Goal: Task Accomplishment & Management: Use online tool/utility

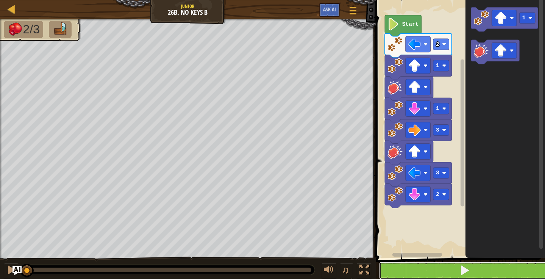
click at [456, 269] on button at bounding box center [464, 269] width 171 height 17
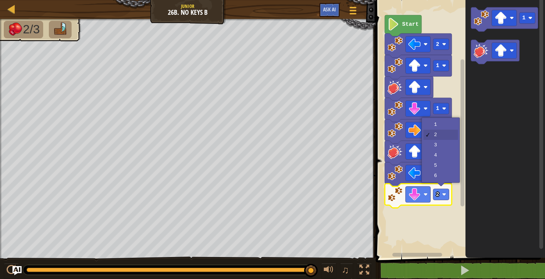
click at [490, 158] on icon "Blockly Workspace" at bounding box center [504, 126] width 79 height 261
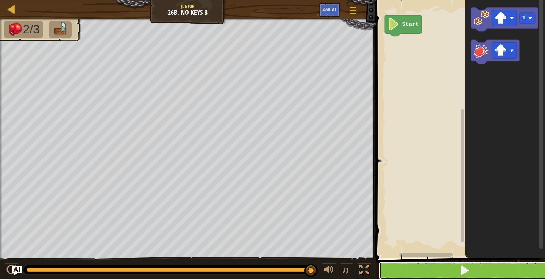
click at [440, 275] on button at bounding box center [464, 269] width 171 height 17
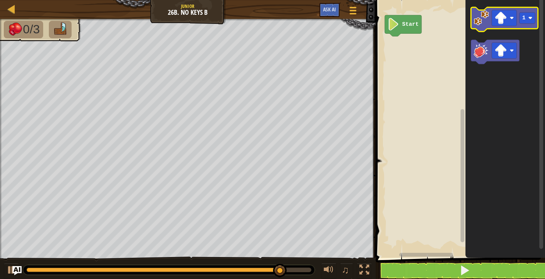
click at [483, 25] on image "Blockly Workspace" at bounding box center [480, 17] width 15 height 15
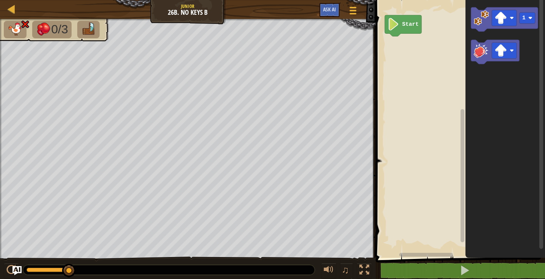
click at [476, 54] on image "Blockly Workspace" at bounding box center [480, 50] width 15 height 15
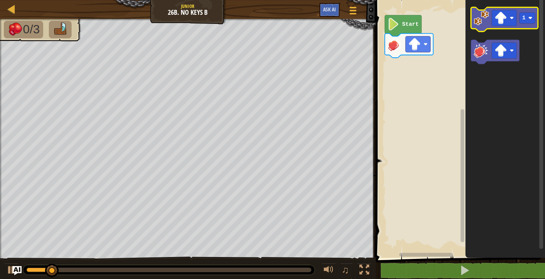
click at [487, 26] on icon "Blockly Workspace" at bounding box center [503, 19] width 67 height 24
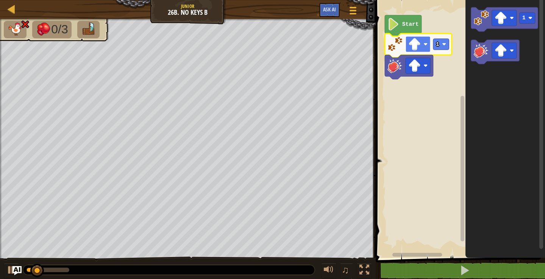
click at [418, 48] on image "Blockly Workspace" at bounding box center [414, 44] width 12 height 12
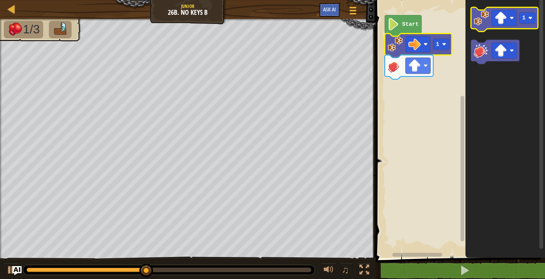
click at [479, 26] on icon "Blockly Workspace" at bounding box center [503, 19] width 67 height 24
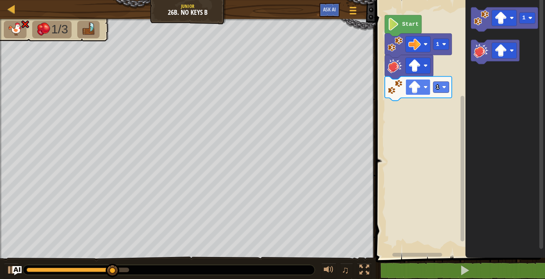
click at [420, 86] on image "Blockly Workspace" at bounding box center [414, 87] width 12 height 12
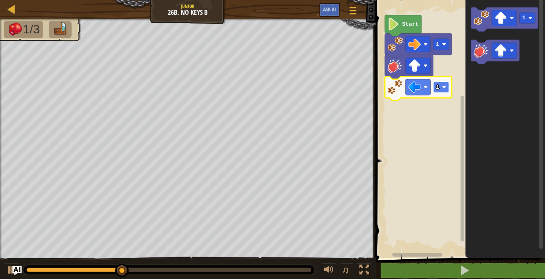
click at [445, 92] on rect "Blockly Workspace" at bounding box center [441, 86] width 16 height 11
click at [441, 90] on rect "Blockly Workspace" at bounding box center [441, 86] width 16 height 11
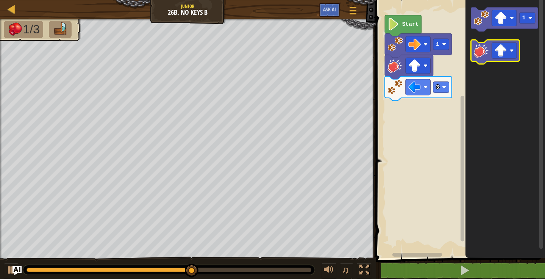
click at [477, 57] on image "Blockly Workspace" at bounding box center [480, 50] width 15 height 15
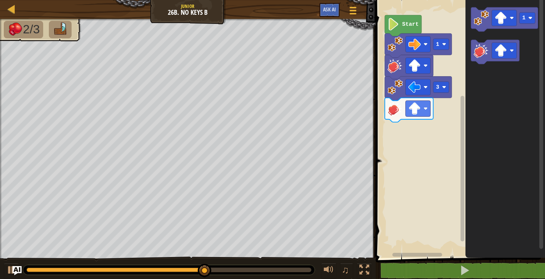
click at [478, 34] on icon "Blockly Workspace" at bounding box center [504, 126] width 79 height 261
click at [479, 17] on image "Blockly Workspace" at bounding box center [480, 17] width 15 height 15
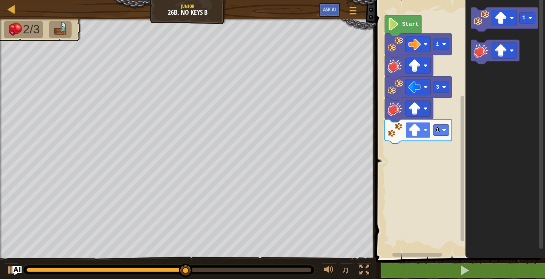
click at [424, 132] on rect "Blockly Workspace" at bounding box center [417, 130] width 25 height 16
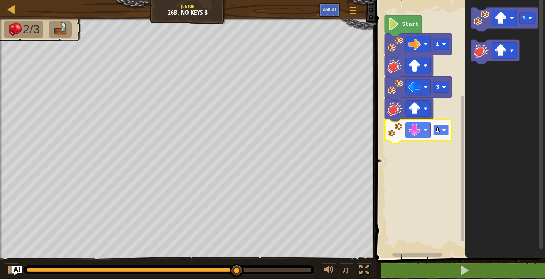
click at [440, 134] on rect "Blockly Workspace" at bounding box center [441, 129] width 16 height 11
click at [477, 51] on image "Blockly Workspace" at bounding box center [480, 50] width 15 height 15
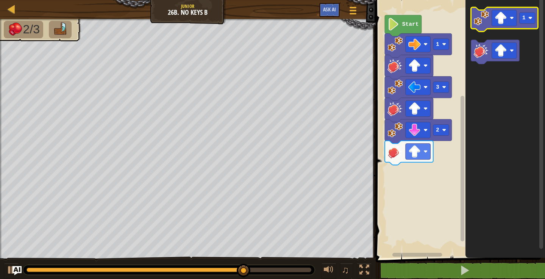
click at [474, 11] on image "Blockly Workspace" at bounding box center [480, 17] width 15 height 15
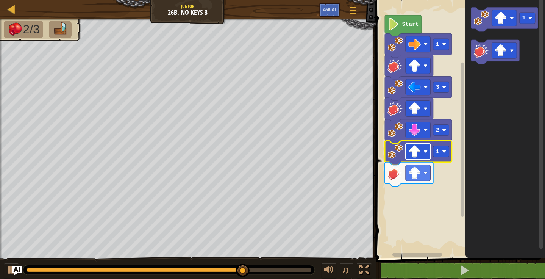
click at [424, 155] on rect "Blockly Workspace" at bounding box center [417, 151] width 25 height 16
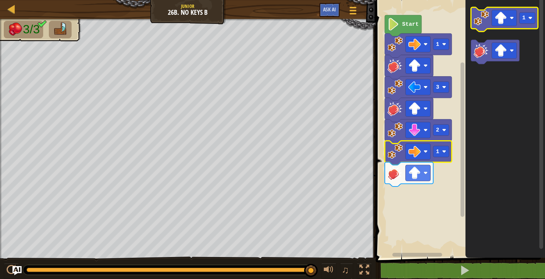
click at [479, 26] on icon "Blockly Workspace" at bounding box center [503, 19] width 67 height 24
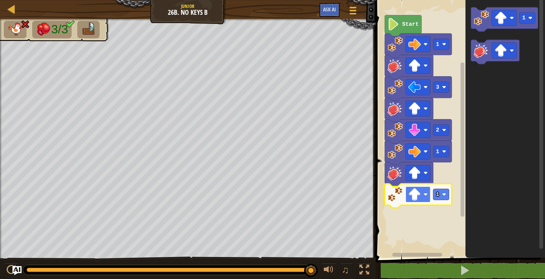
click at [418, 195] on image "Blockly Workspace" at bounding box center [414, 194] width 12 height 12
click at [422, 168] on rect "Blockly Workspace" at bounding box center [417, 173] width 25 height 16
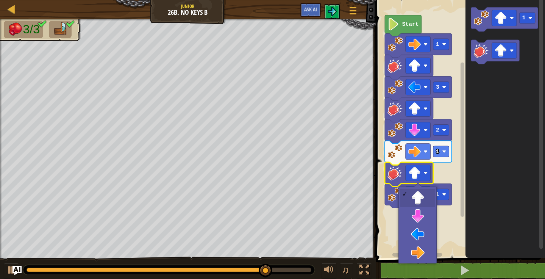
click at [483, 193] on icon "Blockly Workspace" at bounding box center [504, 126] width 79 height 261
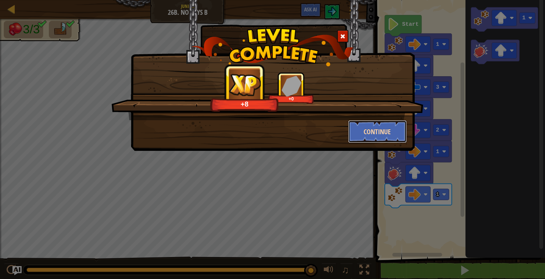
click at [372, 125] on button "Continue" at bounding box center [377, 131] width 59 height 23
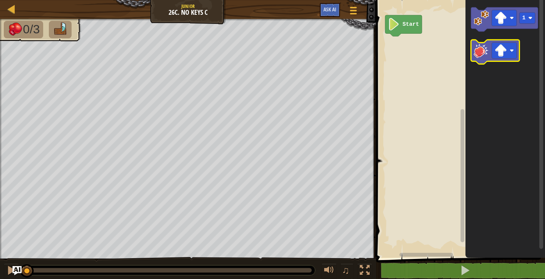
click at [475, 53] on image "Blockly Workspace" at bounding box center [480, 50] width 15 height 15
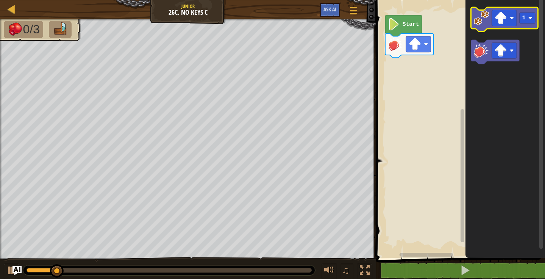
click at [485, 15] on image "Blockly Workspace" at bounding box center [480, 17] width 15 height 15
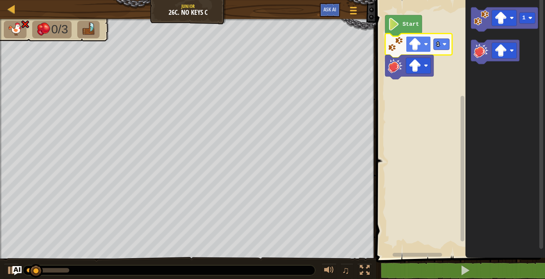
click at [420, 47] on image "Blockly Workspace" at bounding box center [414, 44] width 12 height 12
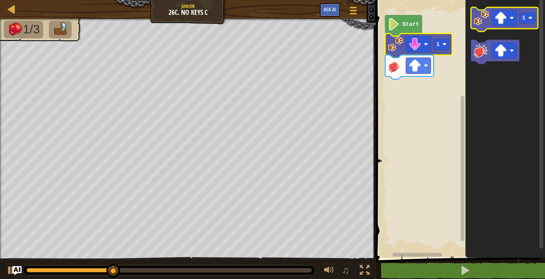
click at [486, 17] on image "Blockly Workspace" at bounding box center [480, 17] width 15 height 15
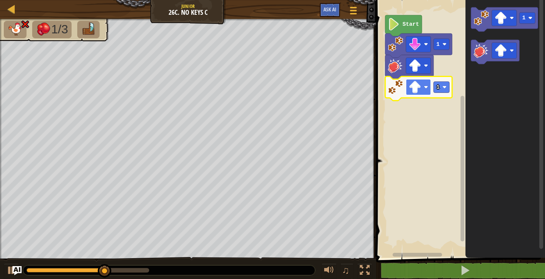
click at [418, 92] on image "Blockly Workspace" at bounding box center [414, 87] width 12 height 12
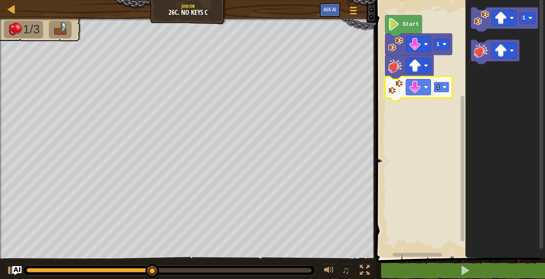
click at [441, 88] on rect "Blockly Workspace" at bounding box center [441, 86] width 16 height 11
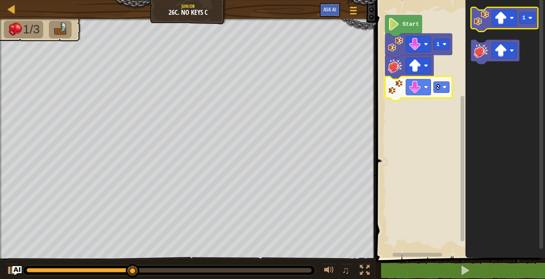
click at [481, 26] on icon "Blockly Workspace" at bounding box center [503, 19] width 67 height 24
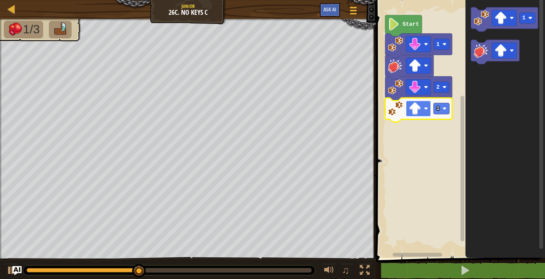
click at [424, 113] on rect "Blockly Workspace" at bounding box center [417, 108] width 25 height 16
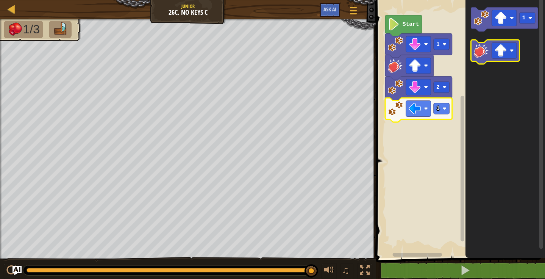
click at [482, 59] on icon "Blockly Workspace" at bounding box center [494, 52] width 48 height 24
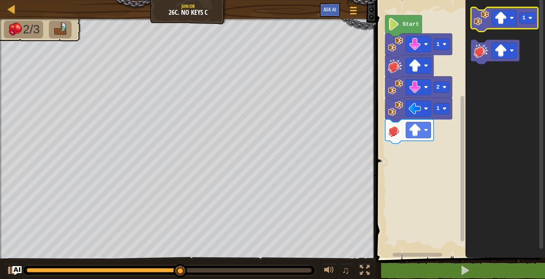
click at [482, 28] on icon "Blockly Workspace" at bounding box center [503, 19] width 67 height 24
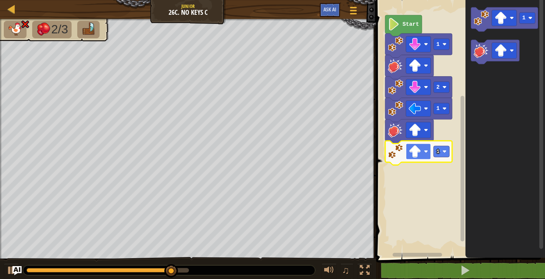
click at [419, 156] on image "Blockly Workspace" at bounding box center [414, 151] width 12 height 12
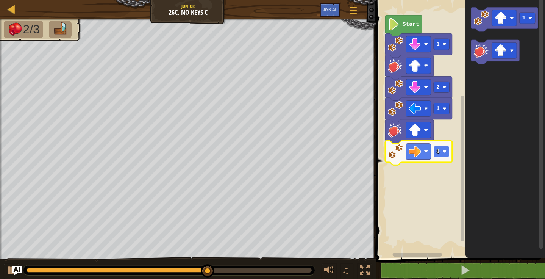
click at [445, 154] on rect "Blockly Workspace" at bounding box center [441, 151] width 16 height 11
click at [443, 157] on icon "Blockly Workspace" at bounding box center [418, 152] width 67 height 24
click at [443, 158] on icon "Blockly Workspace" at bounding box center [418, 152] width 67 height 24
click at [446, 153] on rect "Blockly Workspace" at bounding box center [441, 151] width 16 height 11
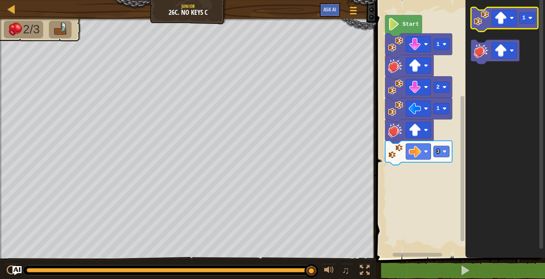
click at [478, 16] on image "Blockly Workspace" at bounding box center [480, 17] width 15 height 15
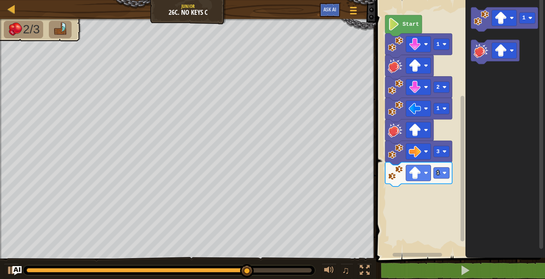
click at [481, 58] on icon "Blockly Workspace" at bounding box center [494, 52] width 48 height 24
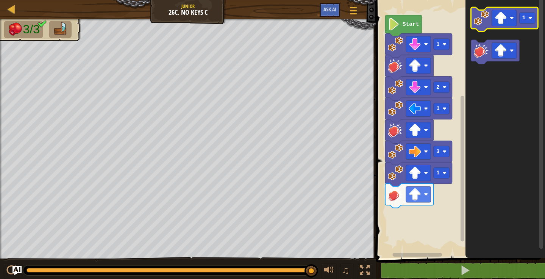
click at [482, 14] on image "Blockly Workspace" at bounding box center [480, 17] width 15 height 15
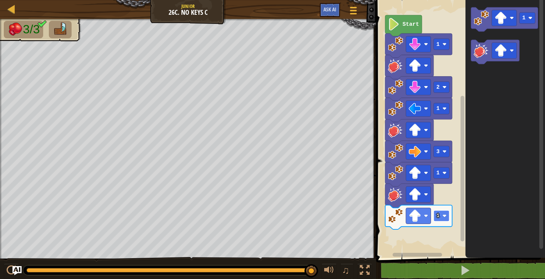
click at [447, 220] on rect "Blockly Workspace" at bounding box center [441, 215] width 16 height 11
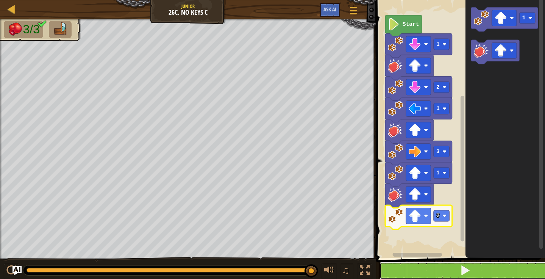
click at [438, 268] on button at bounding box center [464, 269] width 171 height 17
